Goal: Entertainment & Leisure: Browse casually

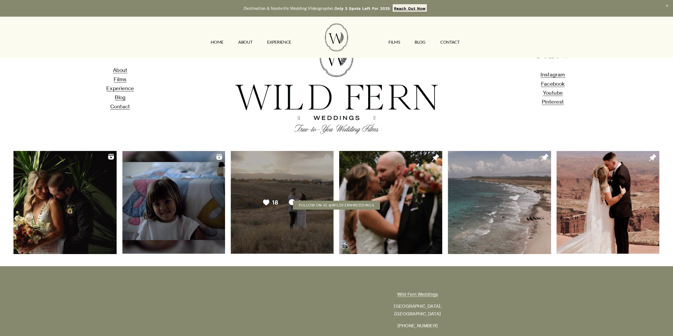
scroll to position [679, 0]
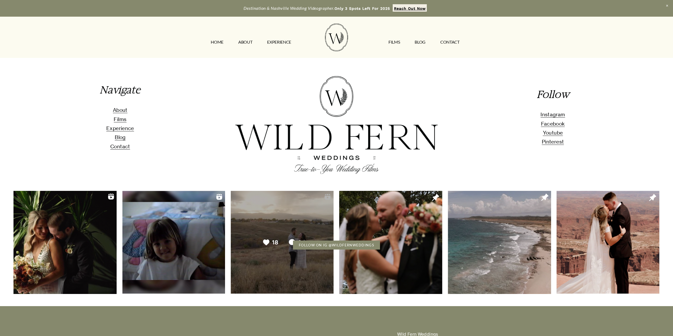
click at [119, 122] on span "Films" at bounding box center [120, 119] width 13 height 6
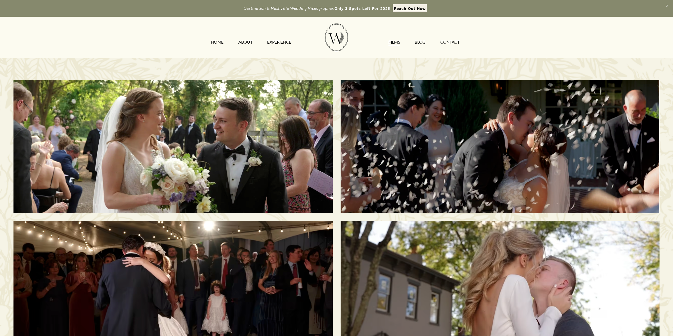
click at [441, 184] on div "Savannah & [PERSON_NAME] | [GEOGRAPHIC_DATA], [GEOGRAPHIC_DATA]" at bounding box center [500, 146] width 319 height 133
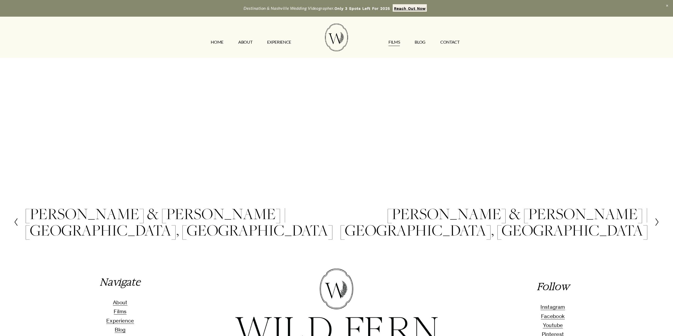
scroll to position [291, 0]
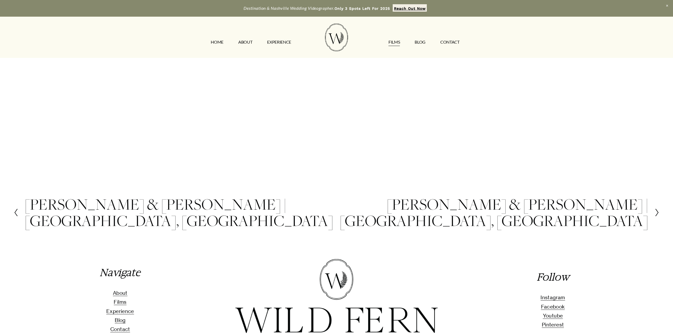
click at [137, 196] on h2 "Morgan & Tommy | Nashville, TN" at bounding box center [181, 212] width 312 height 33
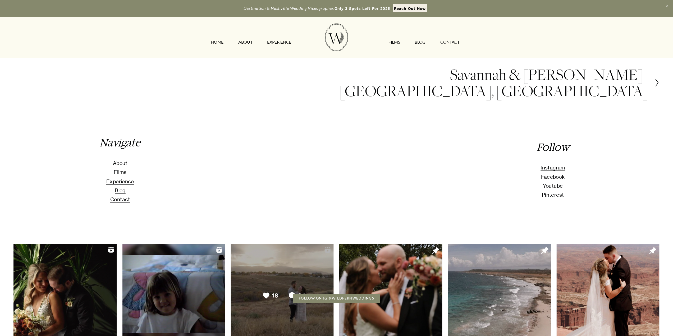
scroll to position [423, 0]
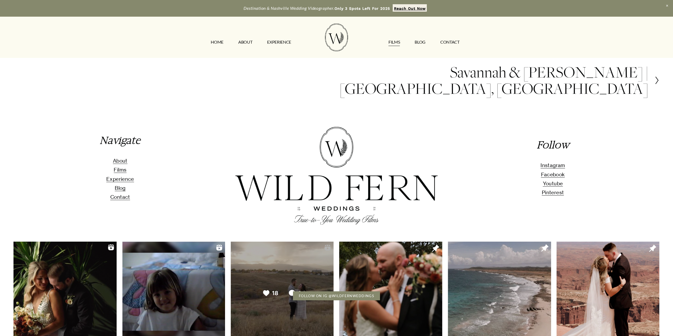
click at [118, 167] on span "Films" at bounding box center [120, 170] width 13 height 6
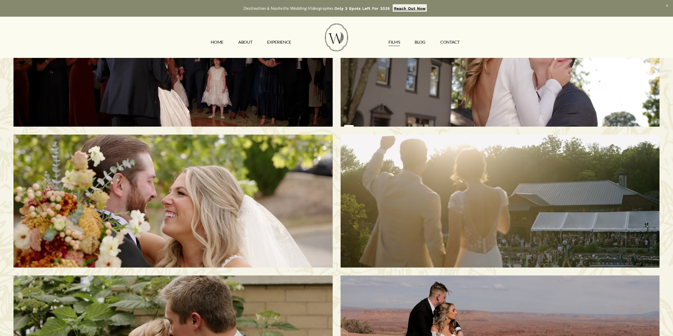
scroll to position [238, 0]
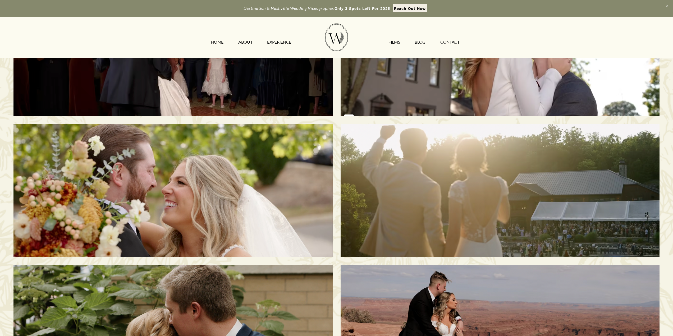
click at [197, 215] on div "[PERSON_NAME] & [PERSON_NAME] | [GEOGRAPHIC_DATA], [GEOGRAPHIC_DATA]" at bounding box center [172, 190] width 319 height 133
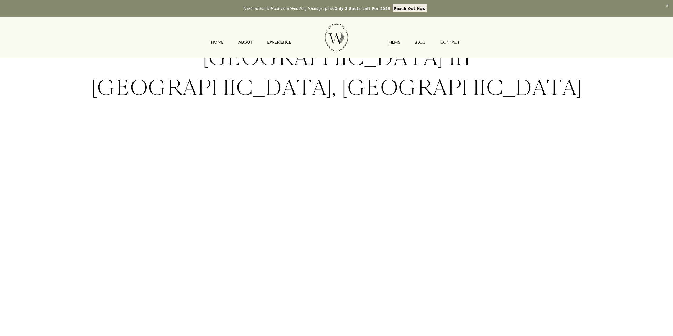
scroll to position [79, 0]
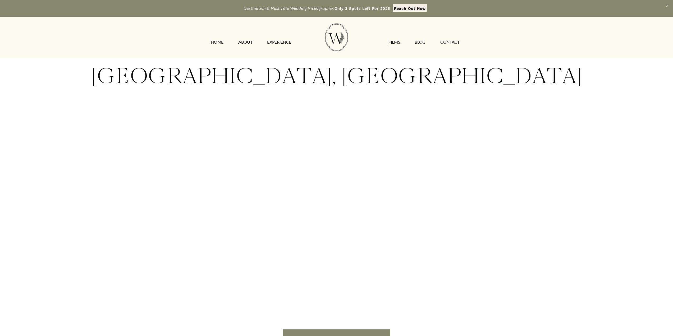
click at [283, 44] on link "EXPERIENCE" at bounding box center [279, 42] width 24 height 8
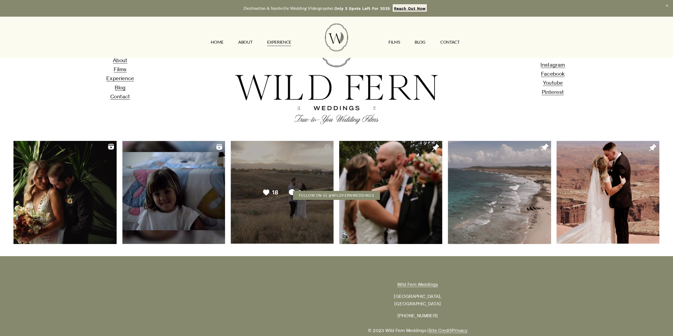
scroll to position [1465, 0]
